Goal: Task Accomplishment & Management: Manage account settings

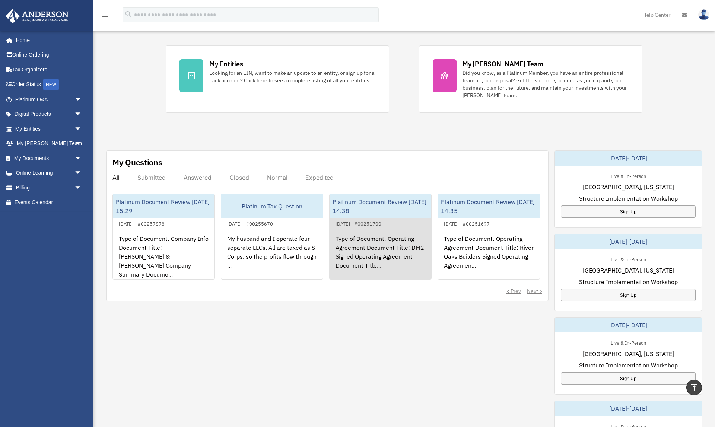
scroll to position [129, 0]
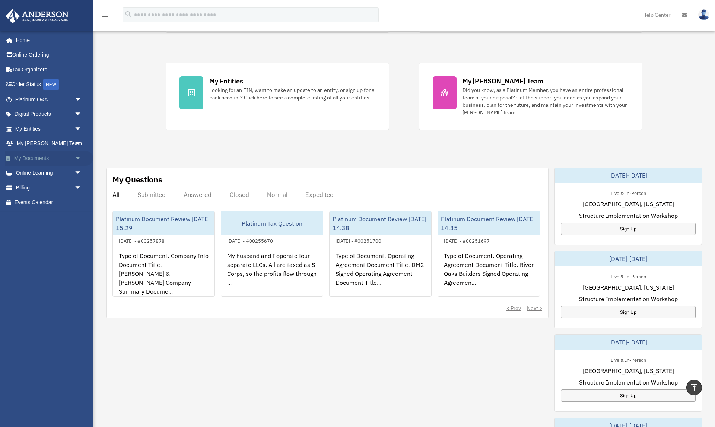
click at [40, 159] on link "My Documents arrow_drop_down" at bounding box center [49, 158] width 88 height 15
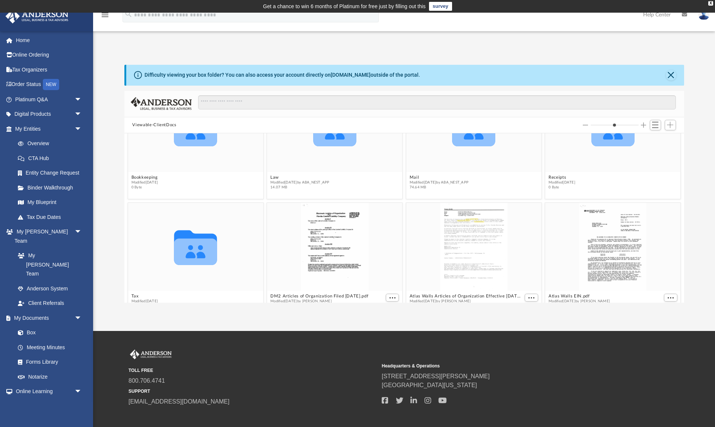
scroll to position [6, 0]
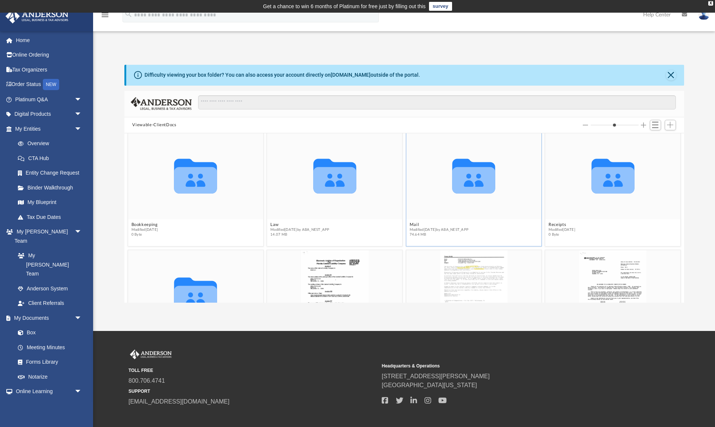
click at [470, 174] on icon "grid" at bounding box center [473, 176] width 43 height 35
click at [458, 191] on icon "grid" at bounding box center [473, 180] width 43 height 26
click at [430, 228] on span "Modified Tue Aug 19 2025 by ABA_NEST_APP" at bounding box center [438, 230] width 59 height 5
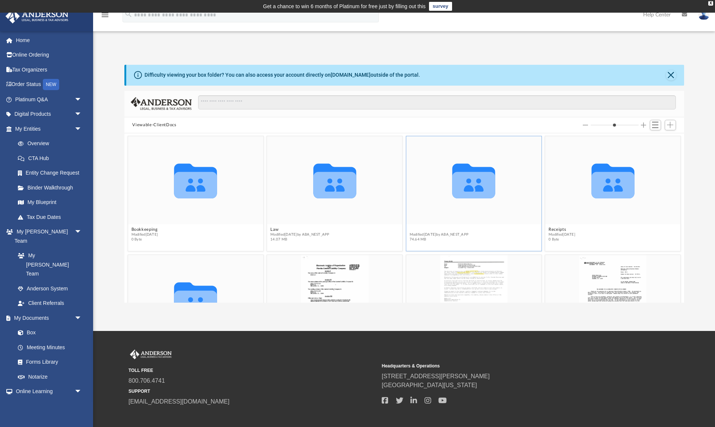
scroll to position [0, 0]
click at [457, 233] on button "Mail" at bounding box center [438, 230] width 59 height 5
click at [456, 179] on icon "grid" at bounding box center [473, 186] width 43 height 26
click at [441, 185] on icon "Collaborated Folder" at bounding box center [473, 181] width 81 height 53
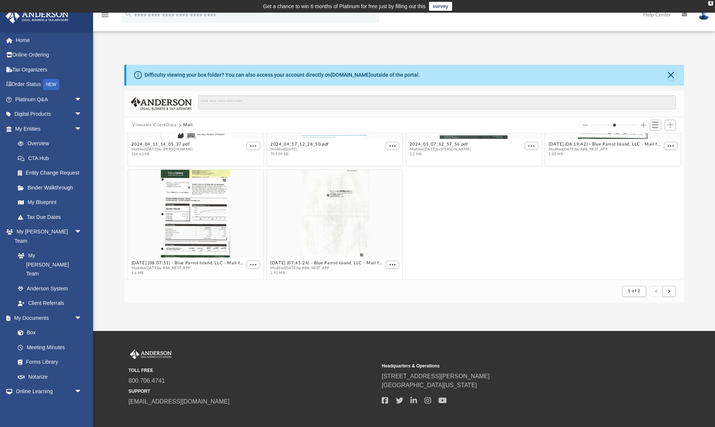
scroll to position [1401, 0]
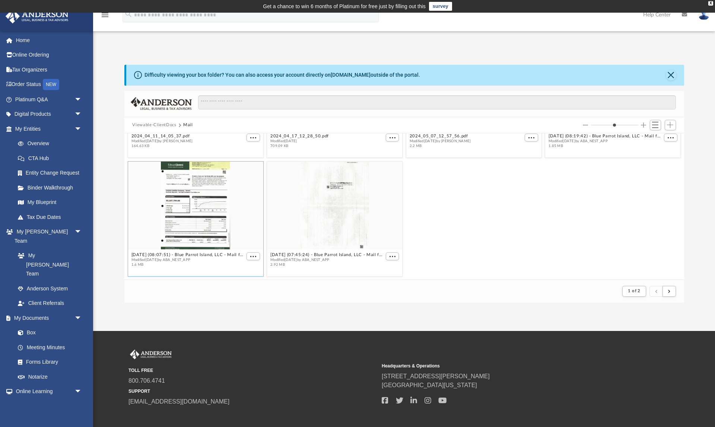
click at [205, 220] on div "grid" at bounding box center [195, 206] width 135 height 88
click at [193, 215] on div "grid" at bounding box center [195, 206] width 135 height 88
click at [250, 256] on button "More options" at bounding box center [253, 257] width 13 height 8
click at [243, 232] on li "Preview" at bounding box center [245, 231] width 22 height 8
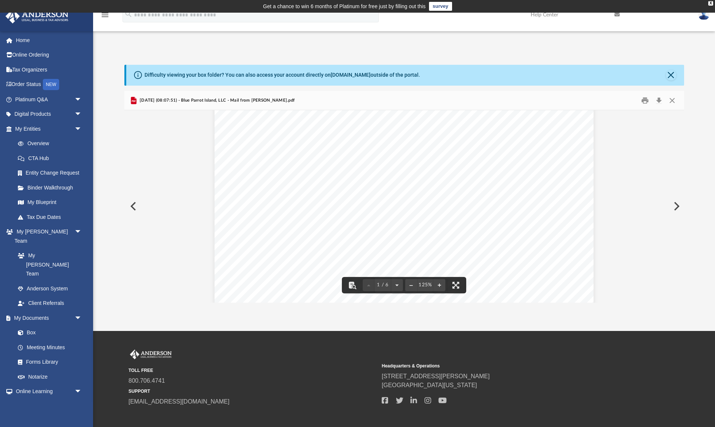
scroll to position [0, 0]
click at [672, 101] on button "Close" at bounding box center [672, 101] width 13 height 12
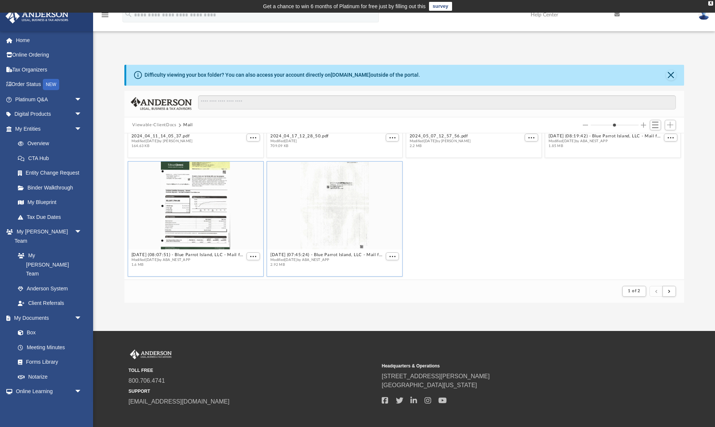
click at [336, 199] on div "grid" at bounding box center [334, 206] width 135 height 88
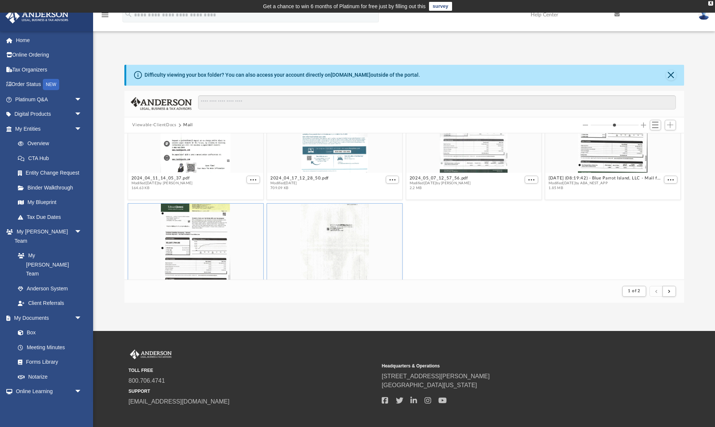
scroll to position [1401, 0]
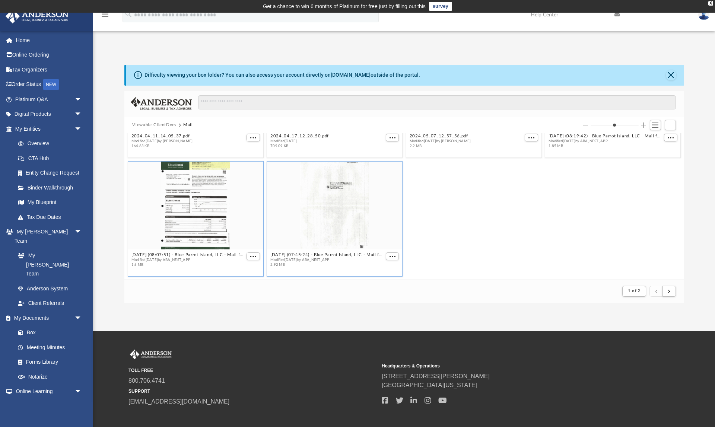
click at [325, 223] on div "grid" at bounding box center [334, 206] width 135 height 88
click at [669, 293] on span "submit" at bounding box center [669, 291] width 2 height 4
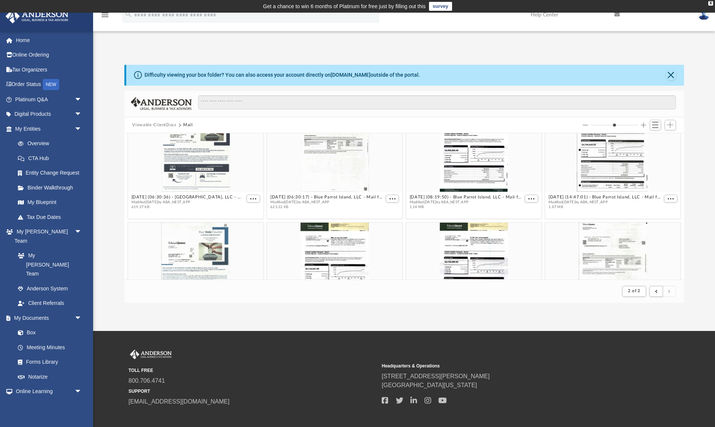
scroll to position [211, 0]
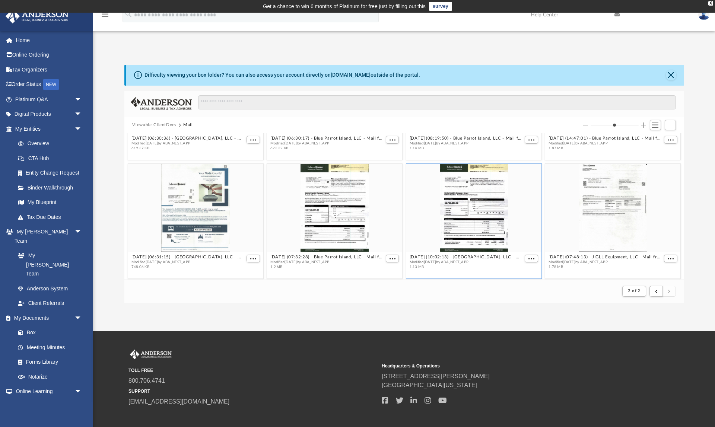
click at [473, 219] on div "grid" at bounding box center [473, 208] width 135 height 88
click at [534, 259] on button "More options" at bounding box center [531, 259] width 13 height 8
click at [523, 232] on li "Preview" at bounding box center [523, 233] width 22 height 8
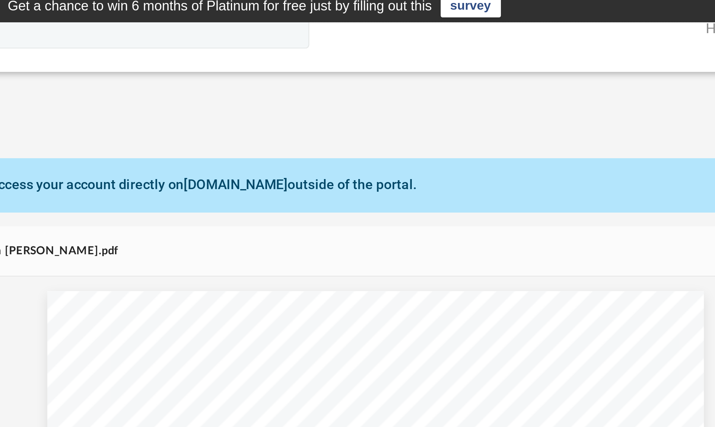
scroll to position [0, 0]
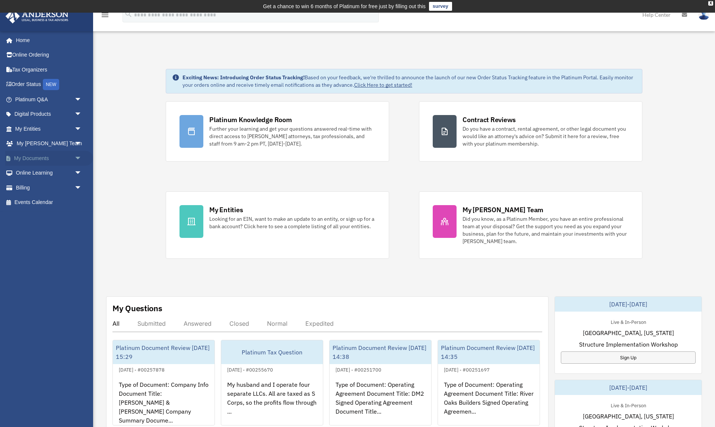
click at [29, 158] on link "My Documents arrow_drop_down" at bounding box center [49, 158] width 88 height 15
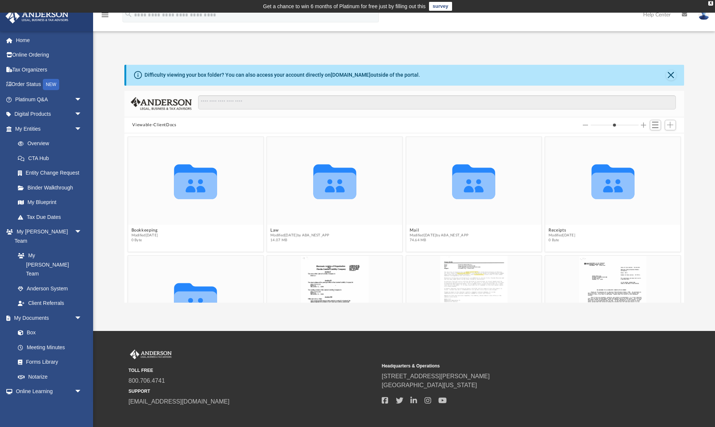
scroll to position [169, 559]
click at [463, 191] on icon "grid" at bounding box center [473, 186] width 43 height 26
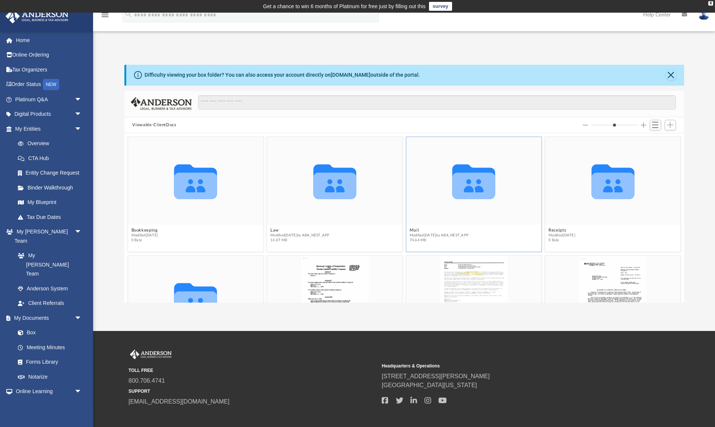
click at [456, 194] on icon "grid" at bounding box center [473, 186] width 43 height 26
click at [461, 193] on icon "grid" at bounding box center [473, 186] width 43 height 26
click at [467, 190] on icon "grid" at bounding box center [473, 182] width 43 height 35
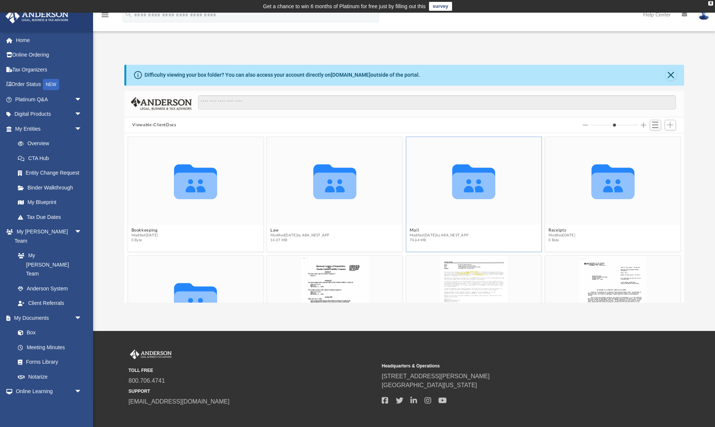
click at [467, 190] on icon "grid" at bounding box center [473, 182] width 43 height 35
click at [418, 238] on span "74.64 MB" at bounding box center [438, 240] width 59 height 5
click at [465, 191] on icon "grid" at bounding box center [473, 182] width 43 height 35
click at [469, 214] on div "Collaborated Folder" at bounding box center [473, 181] width 135 height 88
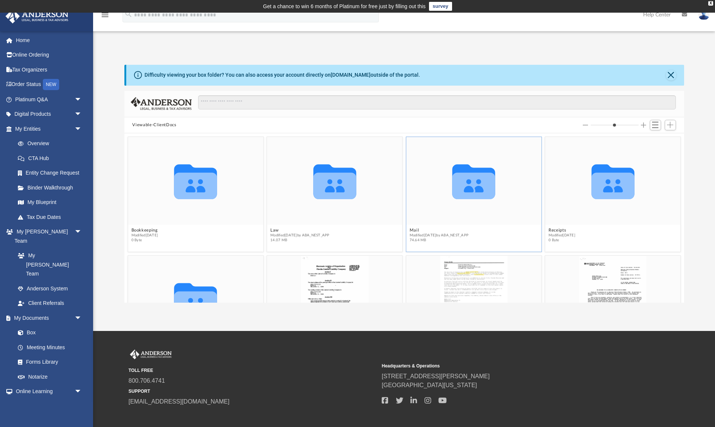
click at [469, 214] on div "Collaborated Folder" at bounding box center [473, 181] width 135 height 88
click at [213, 103] on input "Search files and folders" at bounding box center [436, 102] width 477 height 14
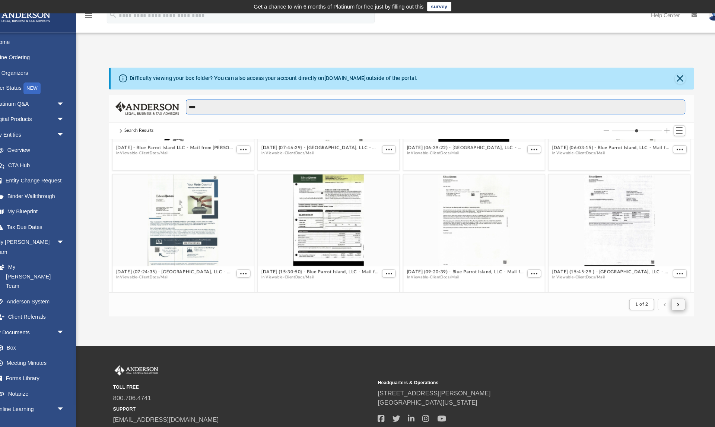
type input "****"
click at [665, 293] on button "submit" at bounding box center [669, 291] width 13 height 11
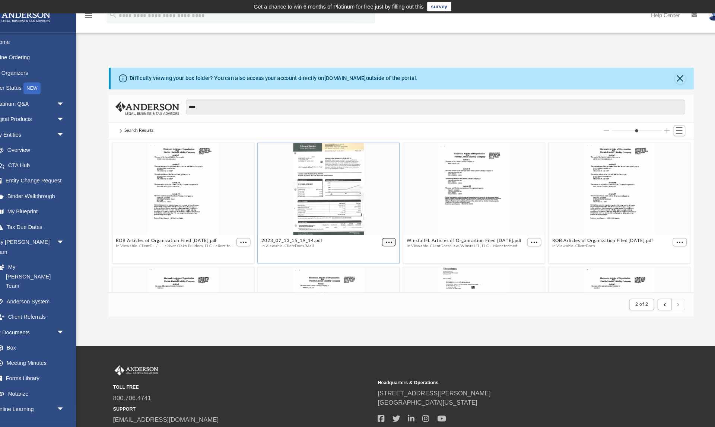
click at [393, 232] on span "More options" at bounding box center [392, 232] width 6 height 4
click at [381, 247] on li "Preview" at bounding box center [384, 246] width 22 height 8
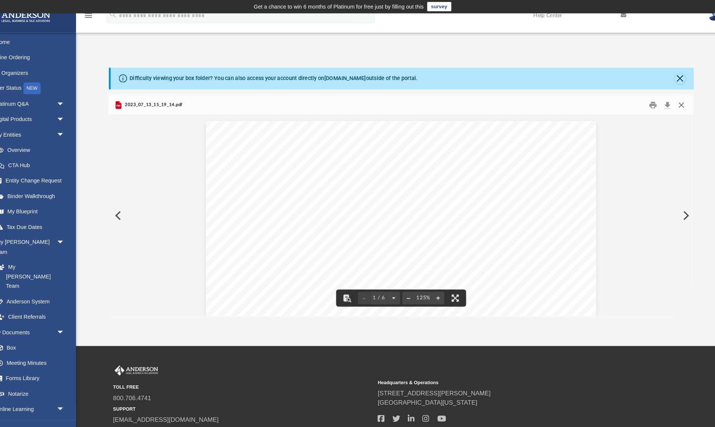
click at [673, 101] on button "Close" at bounding box center [672, 101] width 13 height 12
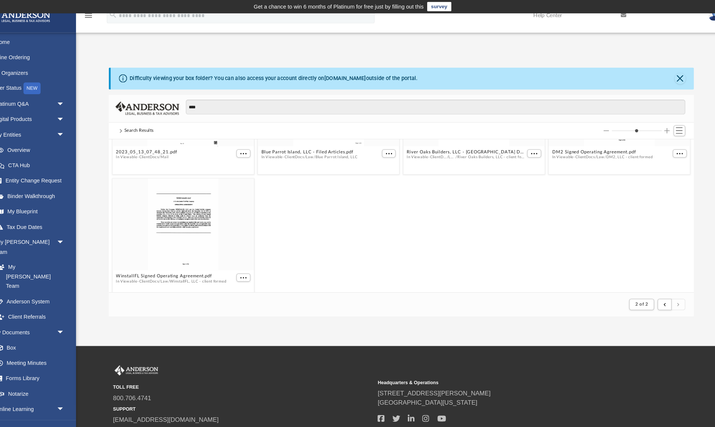
scroll to position [570, 0]
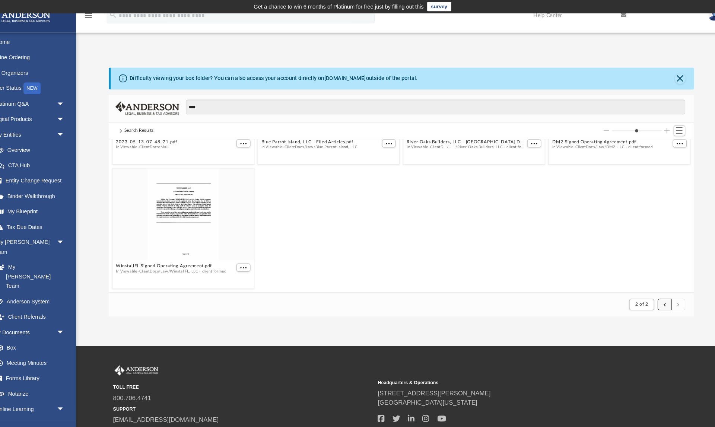
click at [654, 291] on button "submit" at bounding box center [656, 291] width 13 height 11
click at [629, 292] on button "2 of 2" at bounding box center [633, 291] width 23 height 10
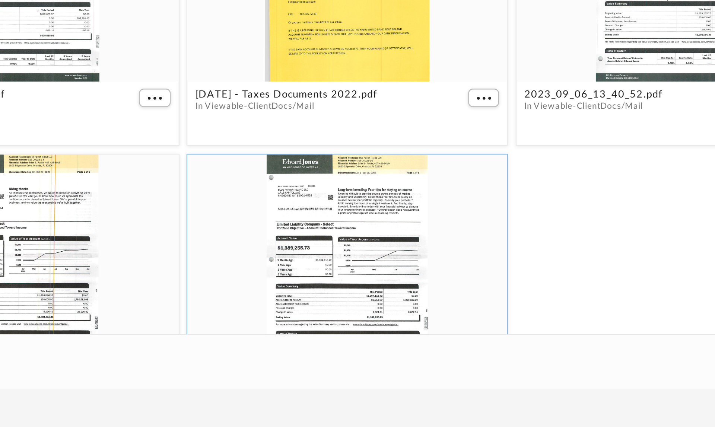
scroll to position [146, 560]
click at [372, 277] on div "2023_04_10_12_59_25.pdf In Viewable-ClientDocs / Mail 2023_05_23_11_32_58.pdf I…" at bounding box center [404, 206] width 560 height 146
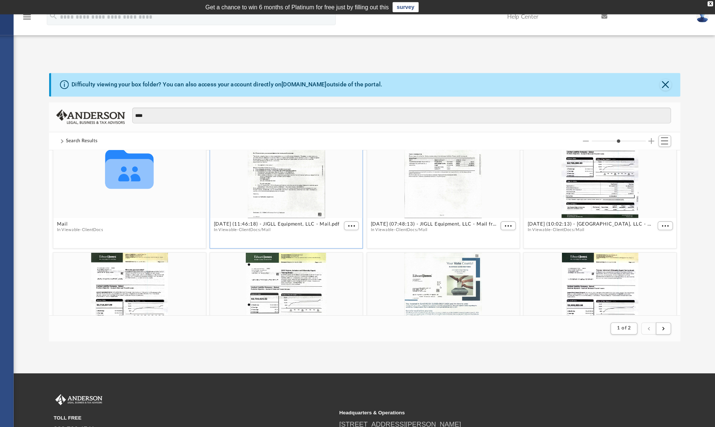
scroll to position [36, 0]
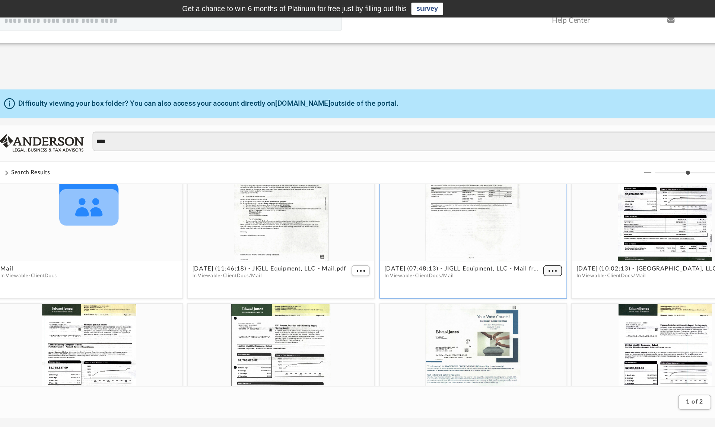
click at [531, 196] on span "More options" at bounding box center [532, 196] width 6 height 4
click at [523, 210] on li "Preview" at bounding box center [523, 210] width 22 height 8
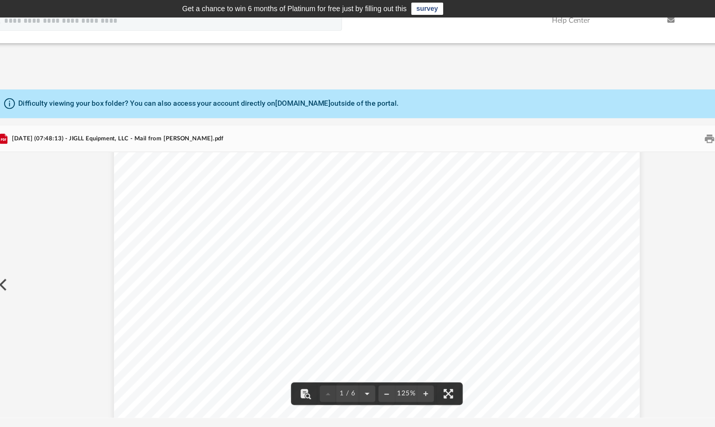
scroll to position [0, 0]
click at [644, 101] on button "Print" at bounding box center [645, 101] width 15 height 12
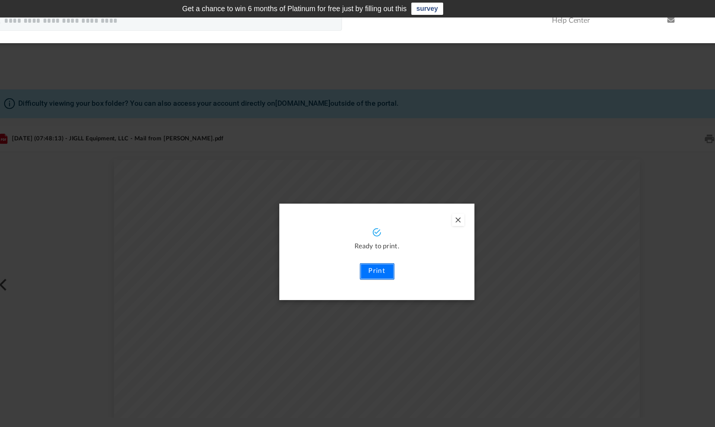
click at [404, 196] on button "Print" at bounding box center [404, 197] width 25 height 12
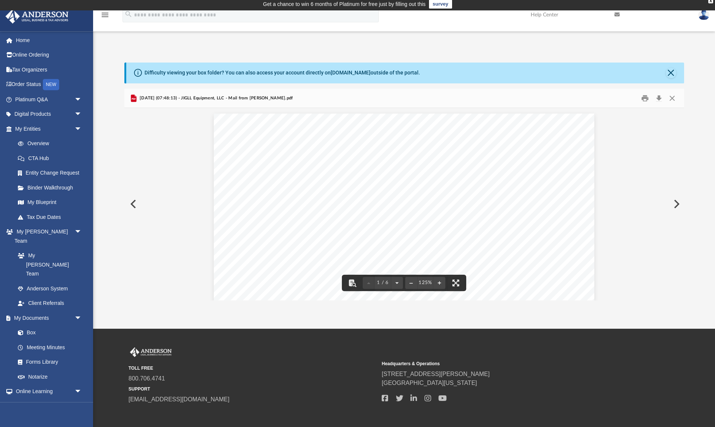
scroll to position [2, 0]
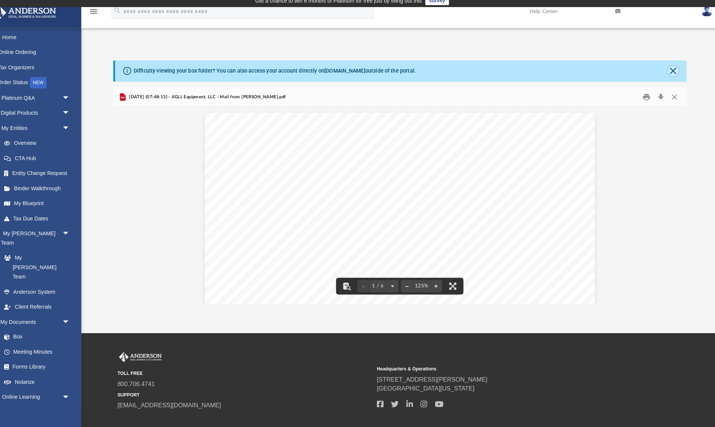
click at [670, 74] on button "Close" at bounding box center [671, 73] width 10 height 10
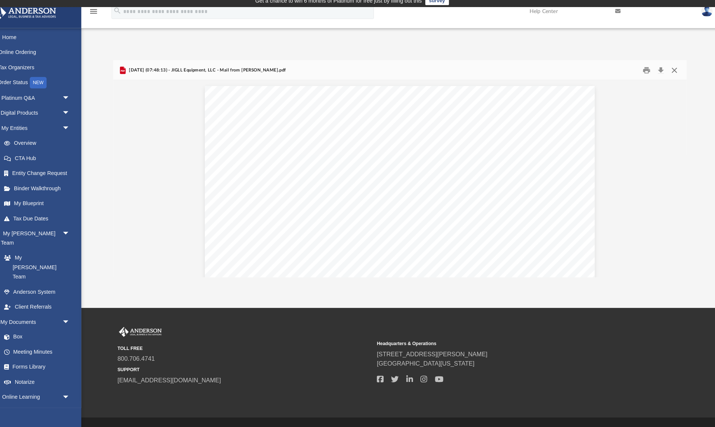
click at [675, 70] on button "Close" at bounding box center [672, 73] width 13 height 12
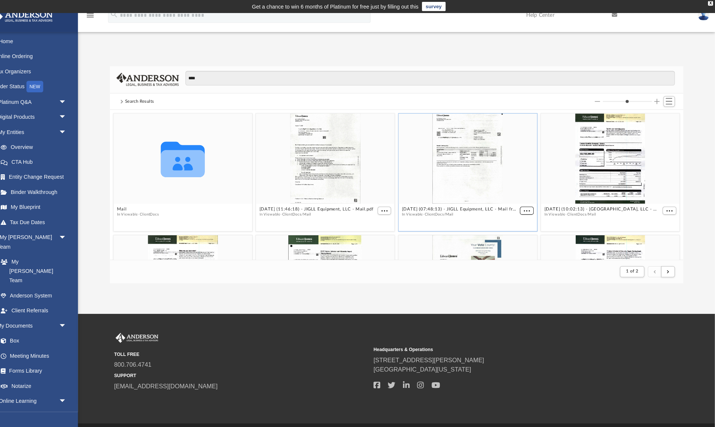
scroll to position [3, 0]
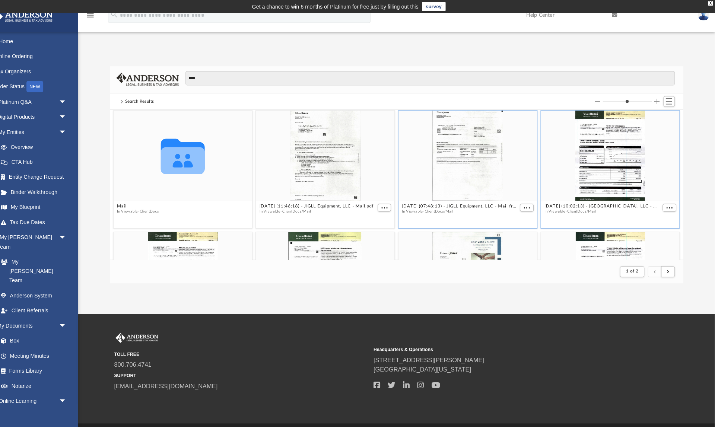
click at [617, 159] on div "grid" at bounding box center [612, 152] width 135 height 88
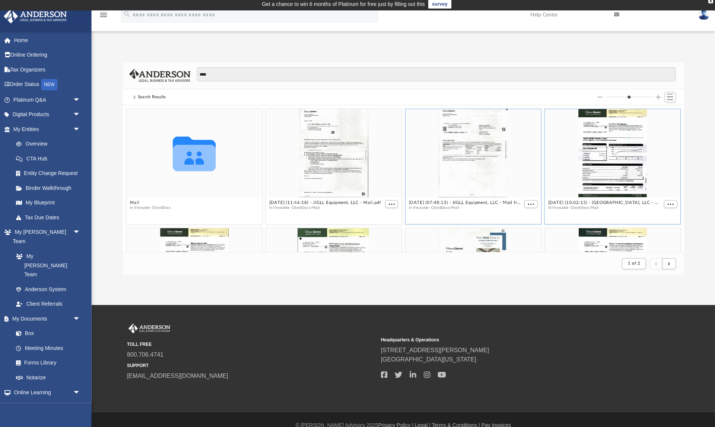
scroll to position [0, 0]
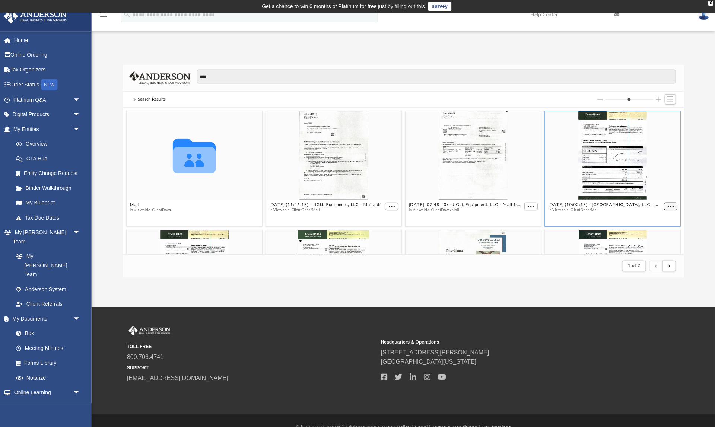
click at [674, 204] on button "More options" at bounding box center [670, 206] width 13 height 8
click at [661, 219] on li "Preview" at bounding box center [662, 220] width 22 height 8
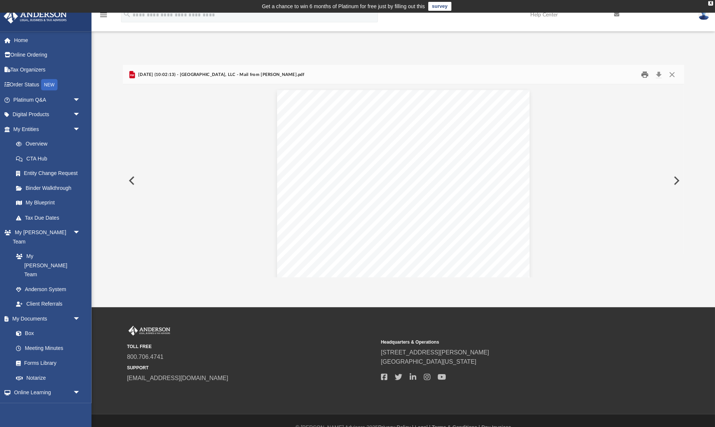
click at [645, 74] on button "Print" at bounding box center [645, 75] width 15 height 12
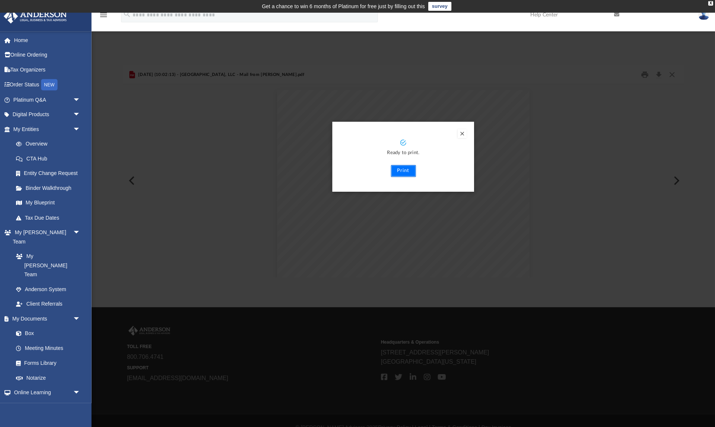
click at [403, 170] on button "Print" at bounding box center [404, 171] width 25 height 12
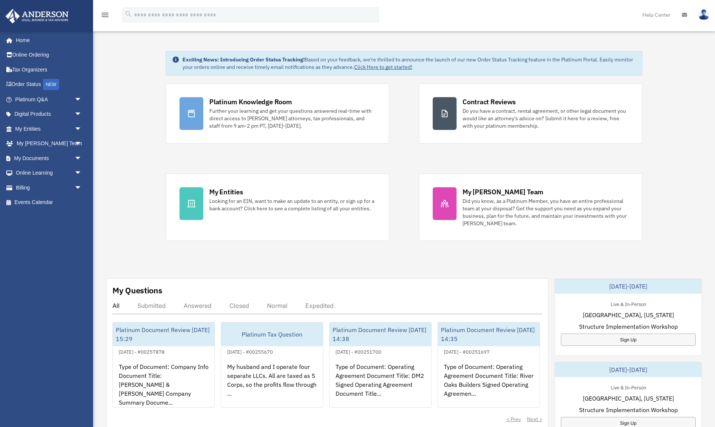
scroll to position [19, 0]
click at [703, 15] on img at bounding box center [703, 14] width 11 height 11
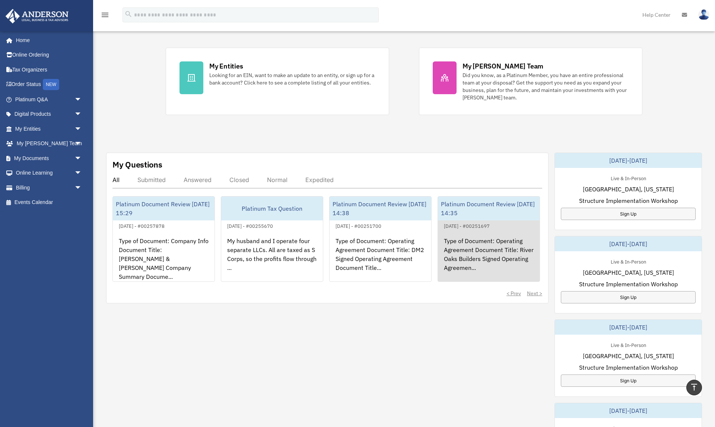
scroll to position [0, 0]
